Goal: Information Seeking & Learning: Understand process/instructions

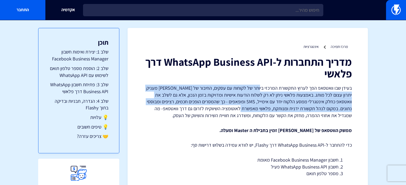
drag, startPoint x: 260, startPoint y: 93, endPoint x: 255, endPoint y: 110, distance: 17.2
click at [255, 110] on p "בעידן שבו וואטסאפ הפך לערוץ התקשורת המרכזי ביותר של לקוחות עם עסקים, החיבור של …" at bounding box center [247, 102] width 208 height 34
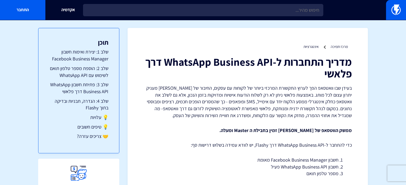
drag, startPoint x: 265, startPoint y: 63, endPoint x: 264, endPoint y: 67, distance: 3.9
click at [264, 67] on h1 "מדריך התחברות ל-WhatsApp Business API דרך פלאשי" at bounding box center [247, 67] width 208 height 23
click at [263, 68] on h1 "מדריך התחברות ל-WhatsApp Business API דרך פלאשי" at bounding box center [247, 67] width 208 height 23
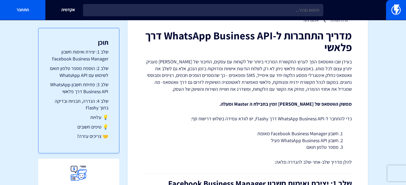
scroll to position [27, 0]
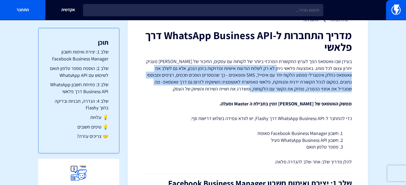
drag, startPoint x: 271, startPoint y: 91, endPoint x: 287, endPoint y: 69, distance: 26.9
click at [287, 69] on p "בעידן שבו וואטסאפ הפך לערוץ התקשורת המרכזי ביותר של לקוחות עם עסקים, החיבור של …" at bounding box center [247, 75] width 208 height 34
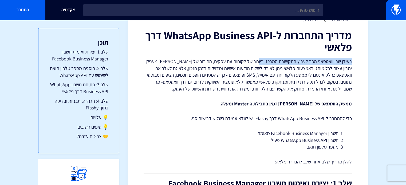
drag, startPoint x: 351, startPoint y: 61, endPoint x: 259, endPoint y: 59, distance: 91.8
click at [259, 59] on p "בעידן שבו וואטסאפ הפך לערוץ התקשורת המרכזי ביותר של לקוחות עם עסקים, החיבור של …" at bounding box center [247, 75] width 208 height 34
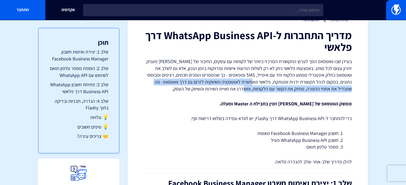
drag, startPoint x: 268, startPoint y: 80, endPoint x: 266, endPoint y: 86, distance: 6.7
click at [266, 86] on p "בעידן שבו וואטסאפ הפך לערוץ התקשורת המרכזי ביותר של לקוחות עם עסקים, החיבור של …" at bounding box center [247, 75] width 208 height 34
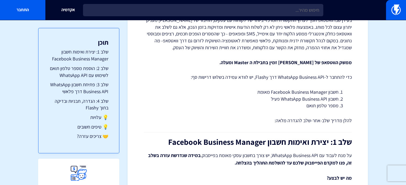
scroll to position [80, 0]
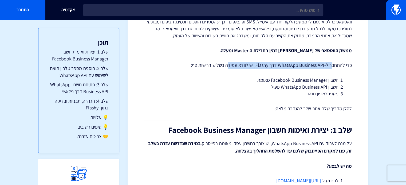
drag, startPoint x: 332, startPoint y: 66, endPoint x: 229, endPoint y: 64, distance: 102.7
click at [229, 64] on p "כדי להתחבר ל-WhatsApp Business API דרך Flashy, יש לוודא עמידה בשלוש דרישות סף:" at bounding box center [247, 65] width 208 height 7
click at [229, 68] on p "כדי להתחבר ל-WhatsApp Business API דרך Flashy, יש לוודא עמידה בשלוש דרישות סף:" at bounding box center [247, 65] width 208 height 7
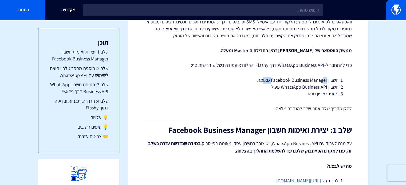
drag, startPoint x: 263, startPoint y: 80, endPoint x: 320, endPoint y: 86, distance: 57.7
click at [322, 80] on li "חשבון Facebook Business Manager מאומת" at bounding box center [247, 80] width 181 height 7
click at [320, 86] on li "חשבון WhatsApp Business API פעיל" at bounding box center [247, 87] width 181 height 7
drag, startPoint x: 331, startPoint y: 87, endPoint x: 327, endPoint y: 95, distance: 8.4
click at [327, 95] on ol "חשבון Facebook Business Manager מאומת חשבון WhatsApp Business API פעיל מספר טלפ…" at bounding box center [247, 87] width 192 height 21
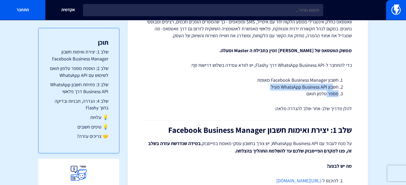
click at [327, 95] on li "מספר טלפון תואם" at bounding box center [247, 93] width 181 height 7
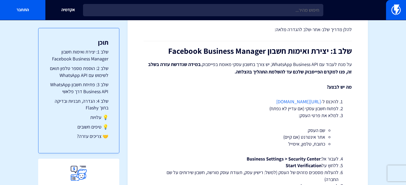
scroll to position [160, 0]
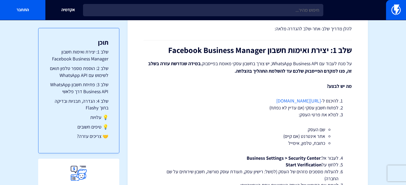
click at [289, 102] on link "https://business.facebook.com" at bounding box center [298, 101] width 45 height 6
drag, startPoint x: 320, startPoint y: 101, endPoint x: 250, endPoint y: 98, distance: 70.7
click at [250, 98] on li "להיכנס ל- https://business.facebook.com" at bounding box center [247, 101] width 181 height 7
copy link "https://business.facebook.com"
drag, startPoint x: 323, startPoint y: 108, endPoint x: 315, endPoint y: 109, distance: 8.4
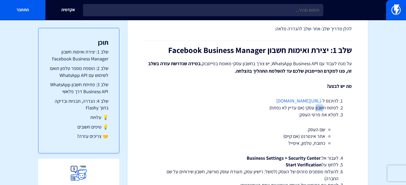
click at [315, 109] on li "לפתוח חשבון עסקי (אם עדיין לא נפתח)" at bounding box center [247, 108] width 181 height 7
click at [314, 109] on li "לפתוח חשבון עסקי (אם עדיין לא נפתח)" at bounding box center [247, 108] width 181 height 7
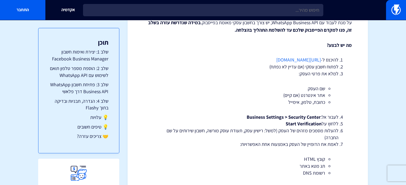
scroll to position [213, 0]
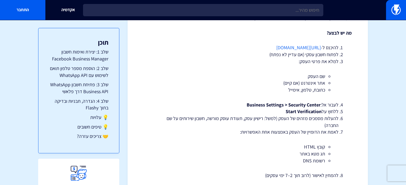
drag, startPoint x: 254, startPoint y: 47, endPoint x: 320, endPoint y: 50, distance: 66.5
click at [320, 50] on li "להיכנס ל- https://business.facebook.com" at bounding box center [247, 47] width 181 height 7
copy link "https://business.facebook.com"
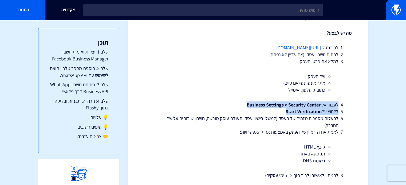
drag, startPoint x: 273, startPoint y: 112, endPoint x: 349, endPoint y: 100, distance: 76.7
copy ol "לעבור אל: Business Settings > Security Center ללחוץ על Start Verification"
click at [282, 105] on strong "Business Settings > Security Center" at bounding box center [283, 105] width 74 height 6
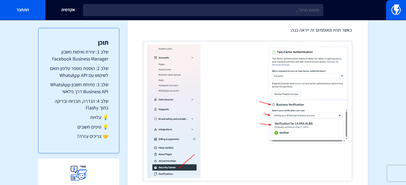
scroll to position [373, 0]
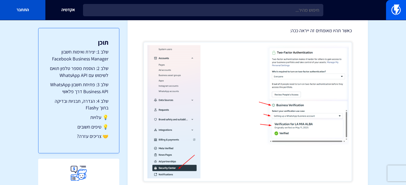
click at [32, 4] on link "התחבר" at bounding box center [22, 10] width 45 height 20
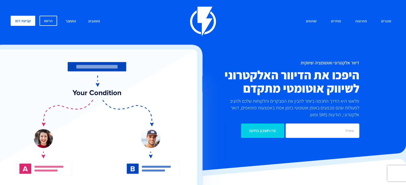
click at [72, 21] on link "התחבר" at bounding box center [71, 21] width 18 height 11
